Goal: Transaction & Acquisition: Purchase product/service

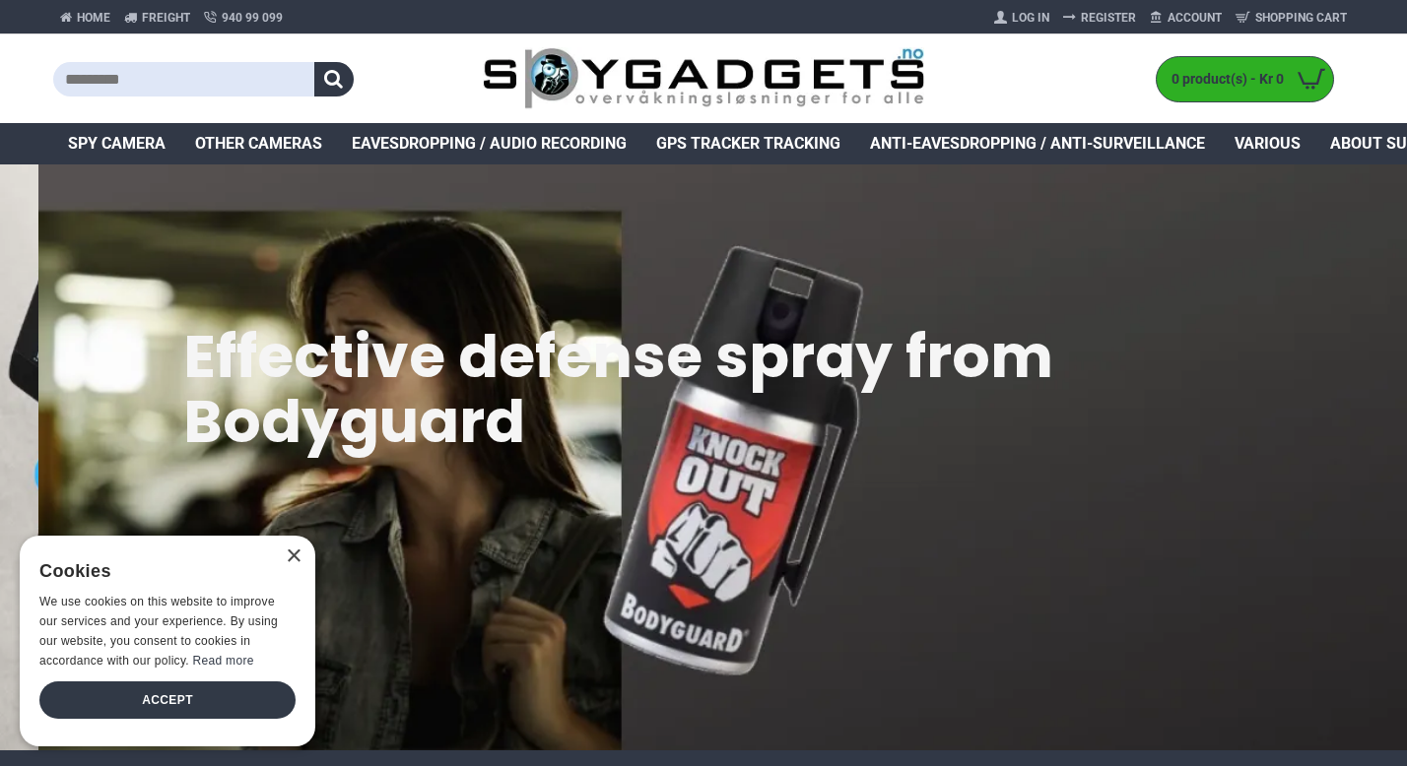
click at [1064, 112] on div "0 product(s) - Kr 0 0 The shopping cart is empty!" at bounding box center [1138, 78] width 429 height 89
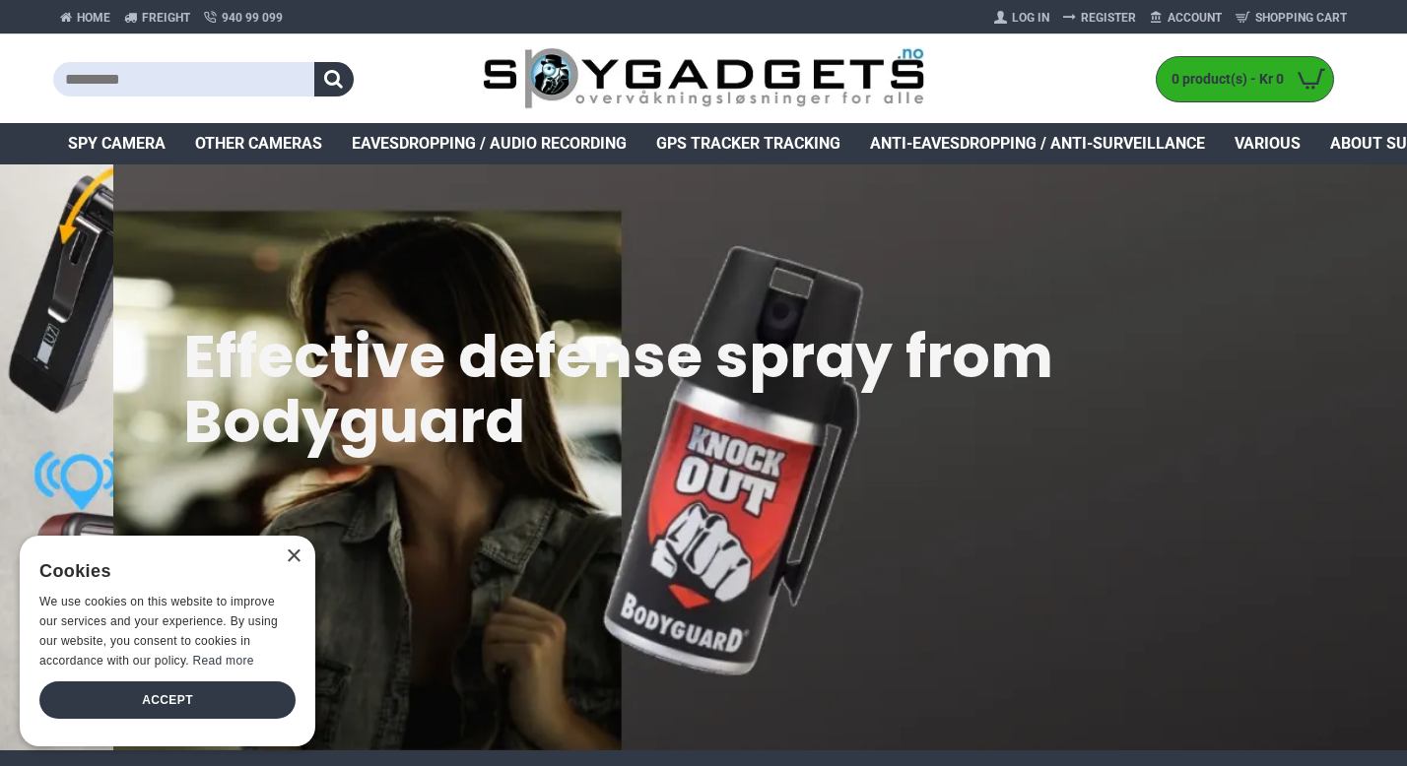
paste input "******"
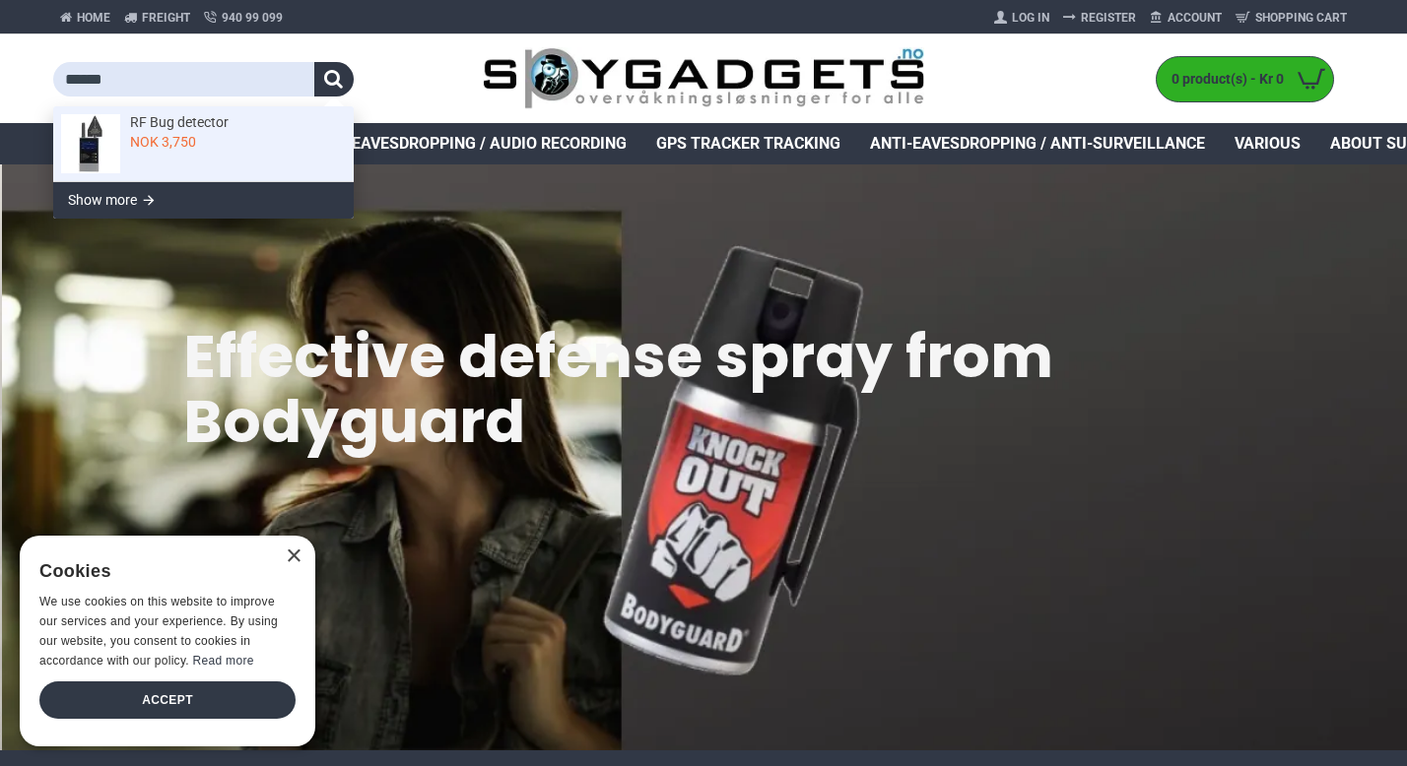
click at [259, 123] on span "RF Bug detector" at bounding box center [235, 122] width 211 height 17
type input "**********"
